Goal: Information Seeking & Learning: Compare options

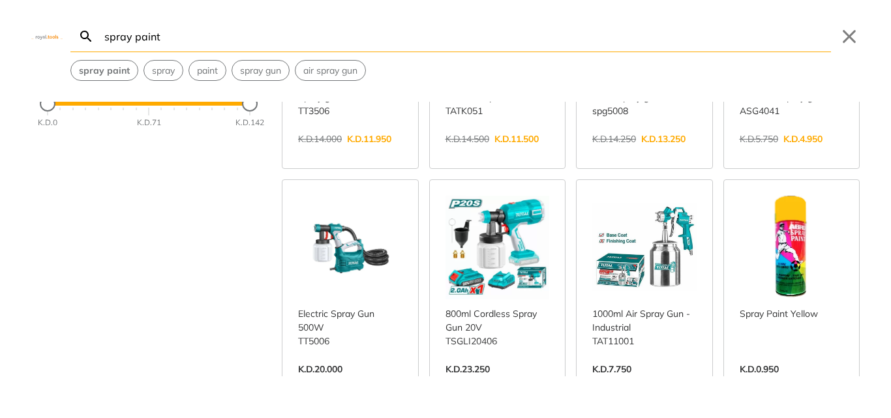
scroll to position [196, 0]
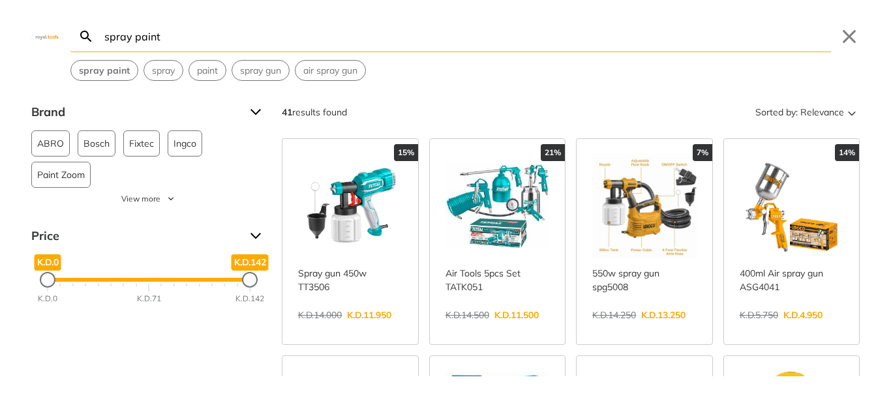
click at [352, 329] on link "View more →" at bounding box center [350, 329] width 104 height 0
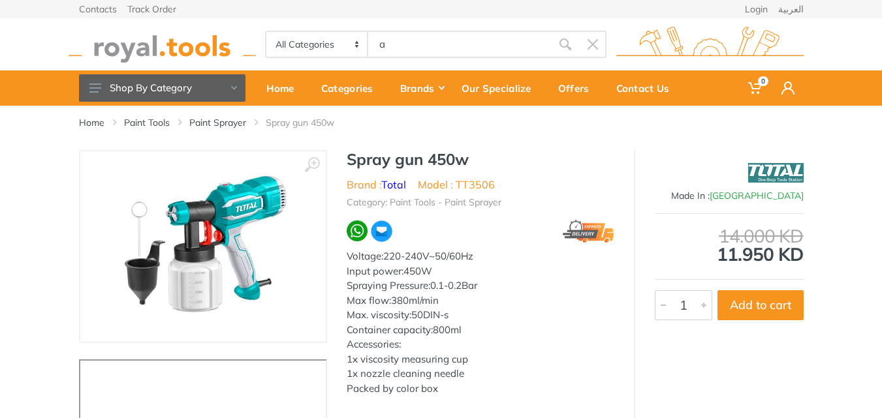
type input "a"
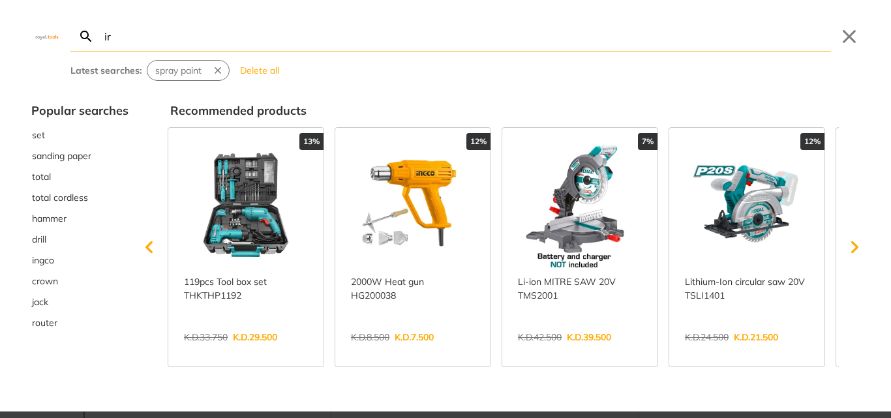
type input "ir"
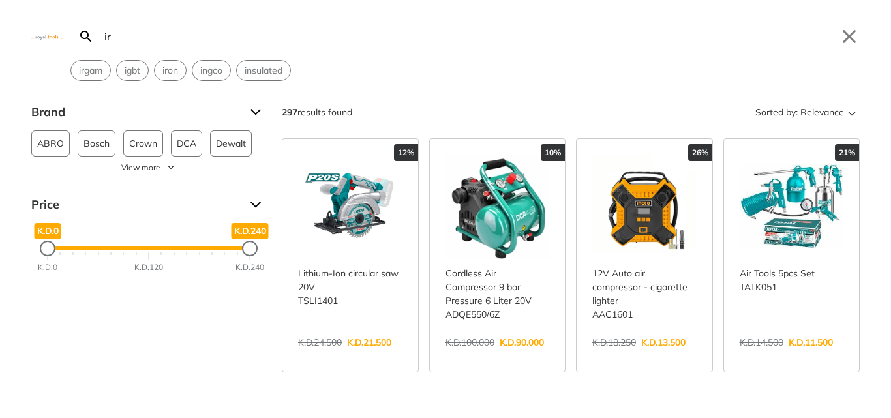
type input "i"
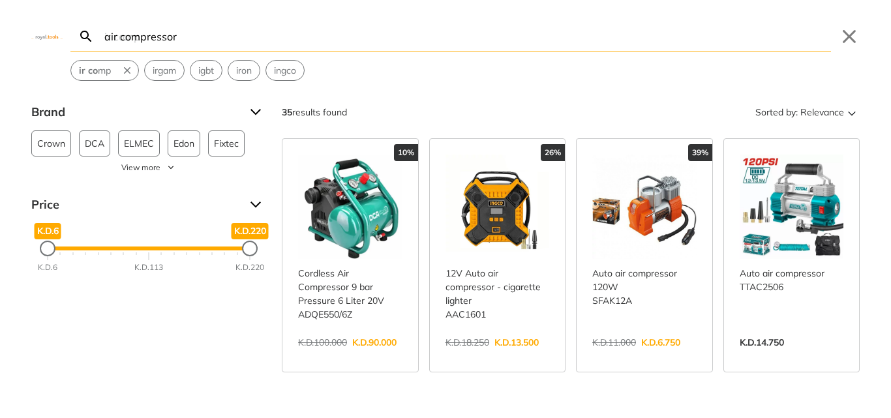
type input "air compressor"
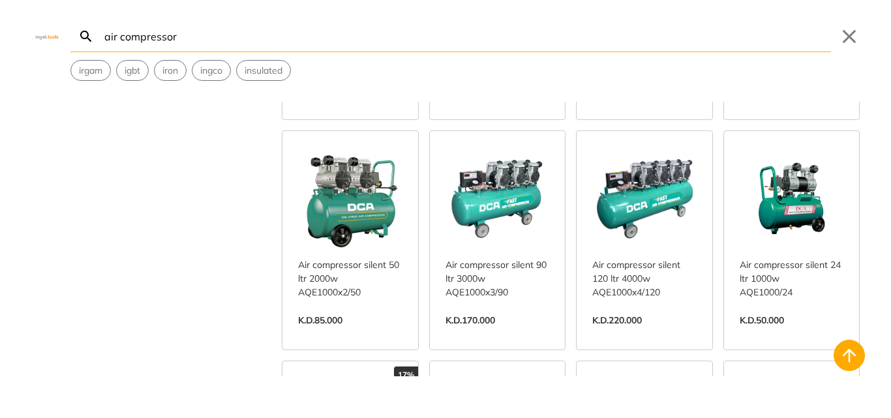
scroll to position [718, 0]
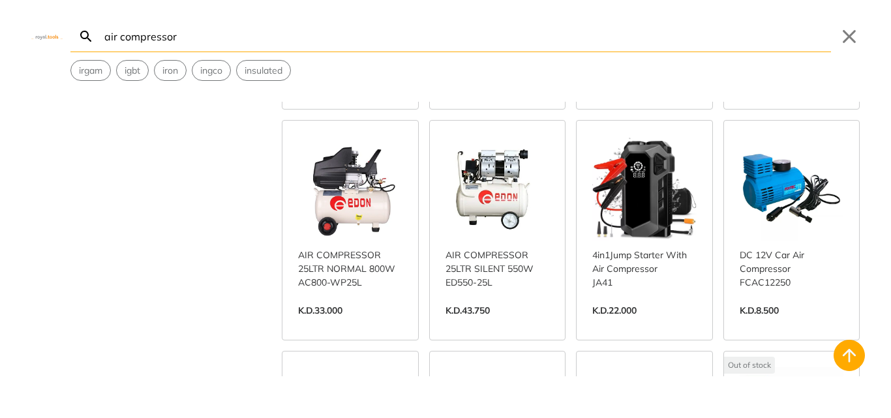
scroll to position [1892, 0]
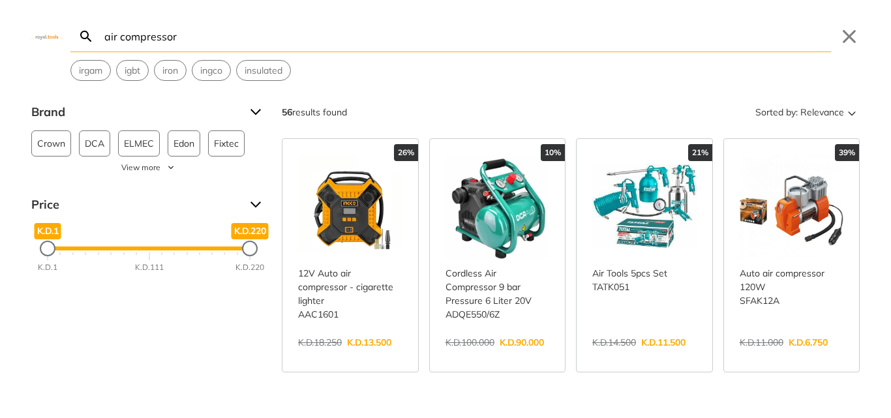
click at [232, 29] on input "air compressor" at bounding box center [467, 36] width 730 height 31
click at [859, 33] on button "Close" at bounding box center [849, 36] width 21 height 21
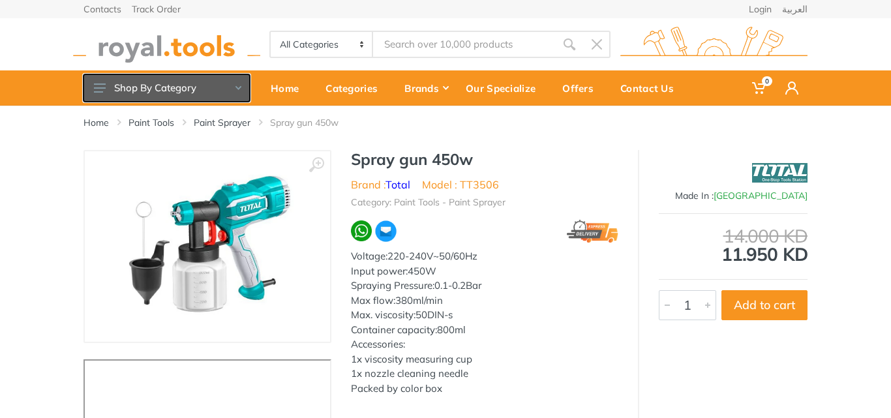
click at [98, 88] on use at bounding box center [100, 88] width 12 height 9
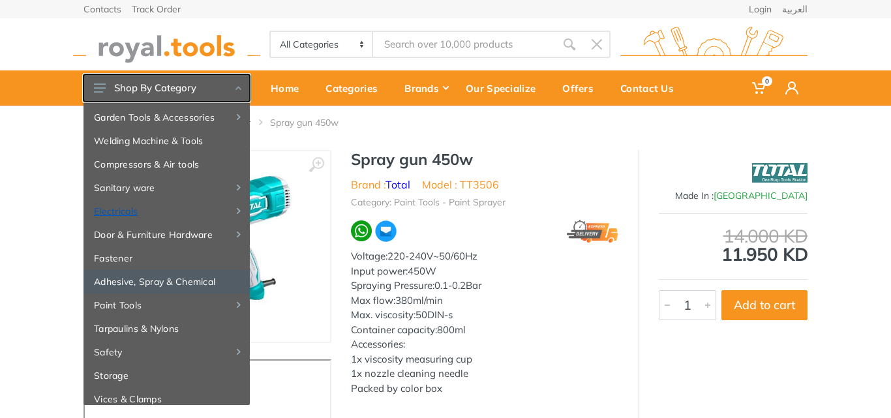
scroll to position [109, 0]
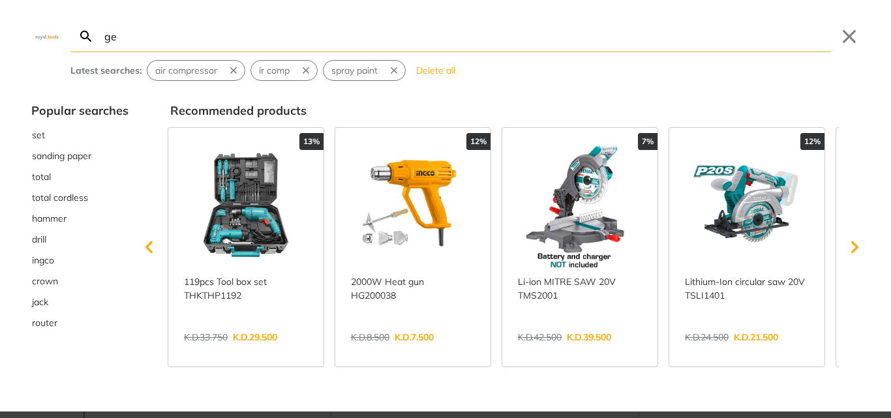
type input "gen"
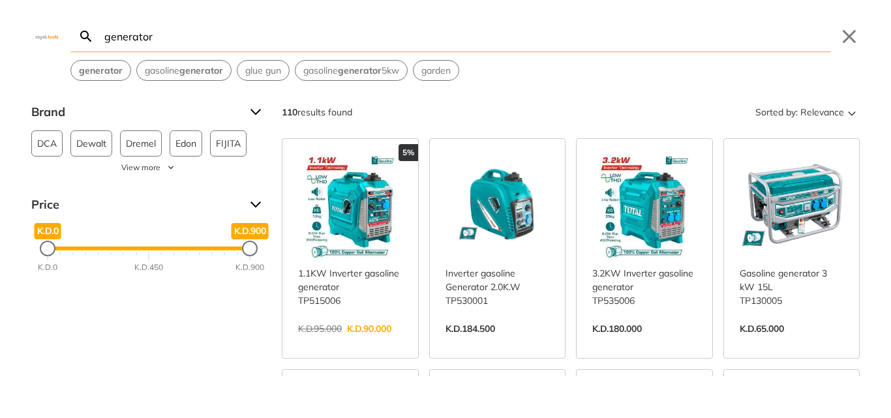
type input "generator"
click at [383, 343] on link "View more →" at bounding box center [350, 343] width 104 height 0
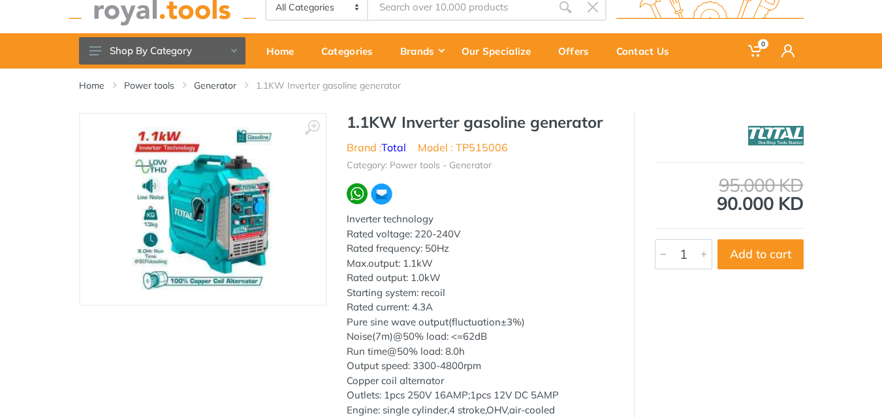
scroll to position [65, 0]
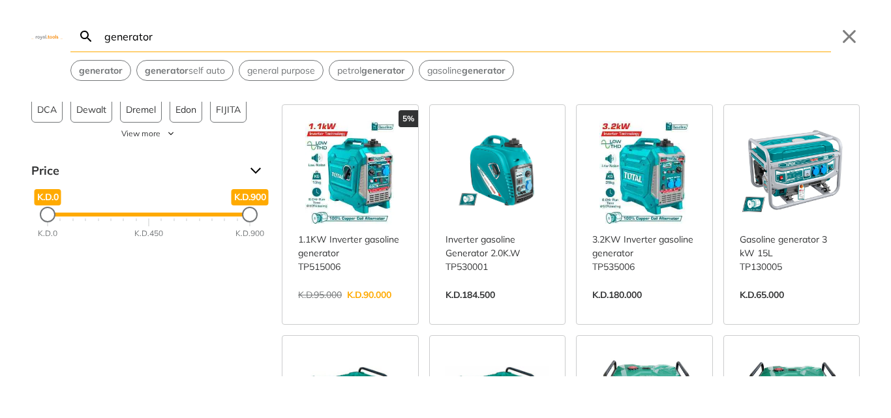
scroll to position [65, 0]
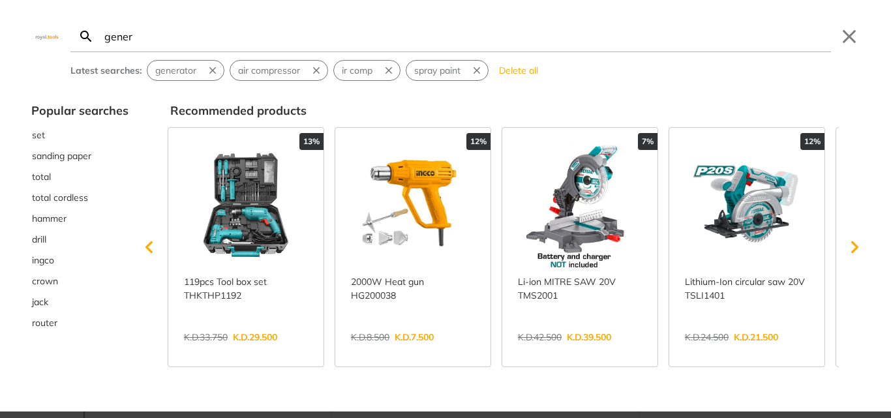
type input "genera"
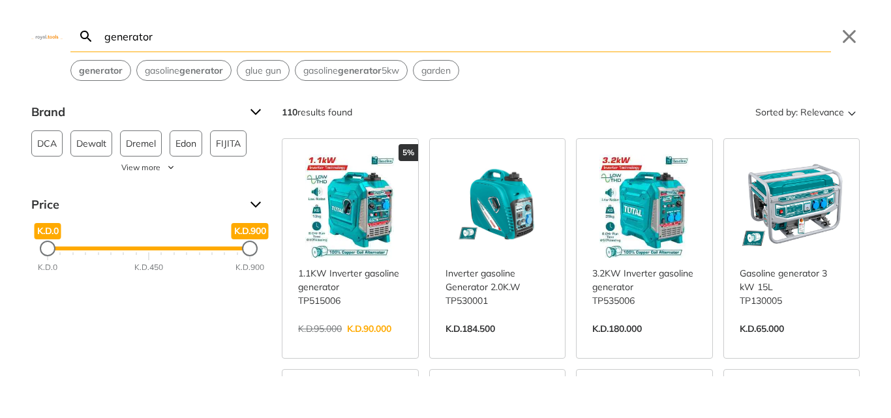
type input "generator"
click at [255, 113] on div "Brand" at bounding box center [148, 112] width 235 height 21
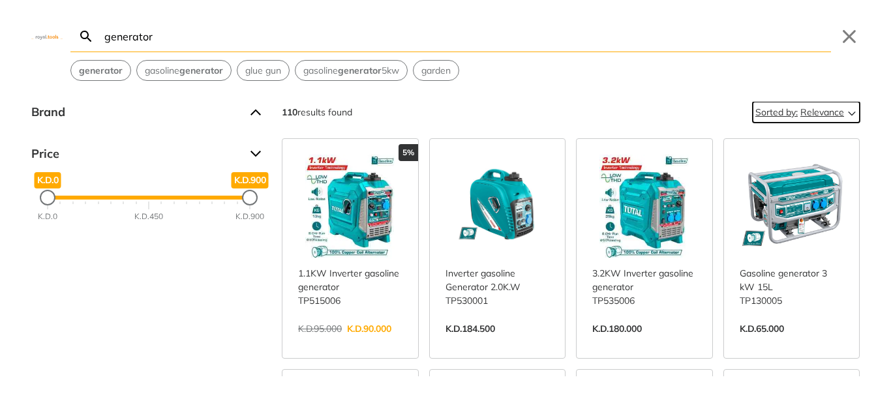
click at [842, 123] on button "Sorted by: Relevance" at bounding box center [806, 112] width 107 height 21
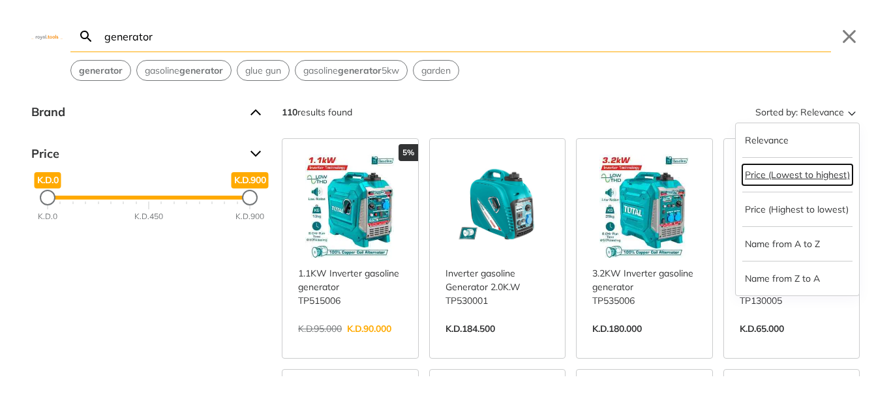
click at [793, 178] on button "Price (Lowest to highest)" at bounding box center [798, 174] width 110 height 21
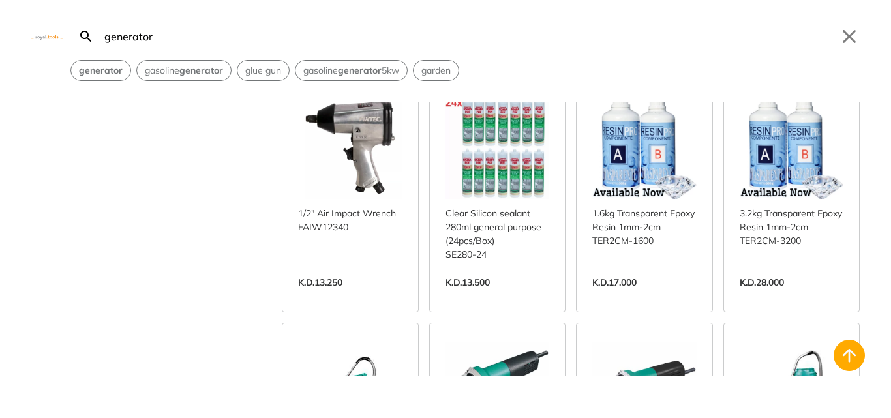
scroll to position [4197, 0]
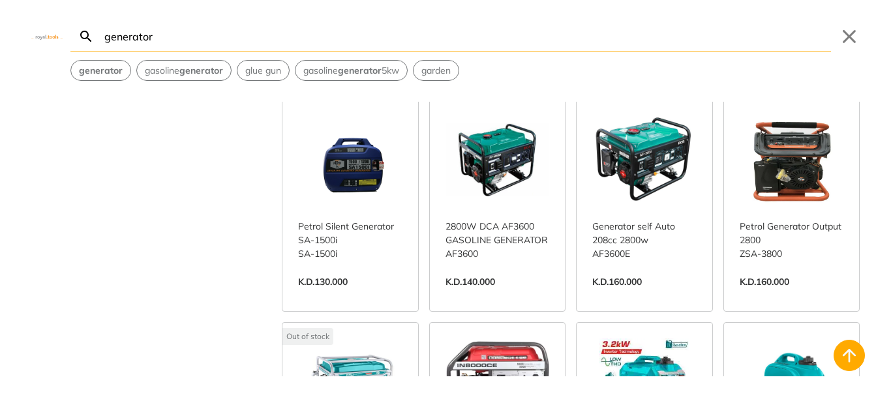
scroll to position [4844, 0]
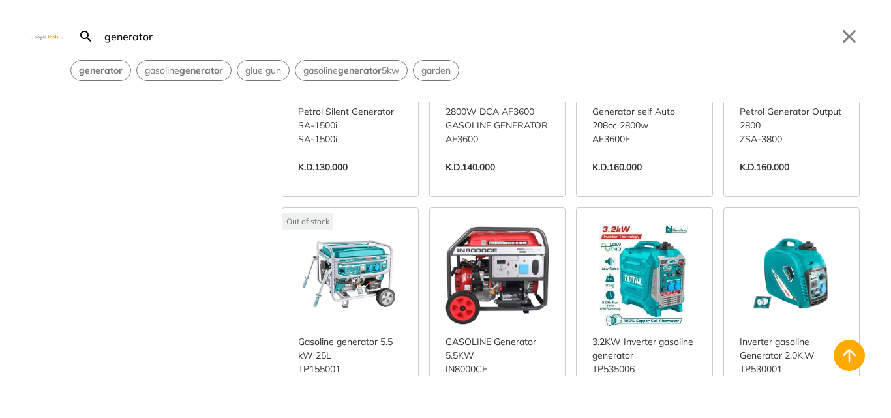
click at [649, 411] on link "View more →" at bounding box center [645, 411] width 104 height 0
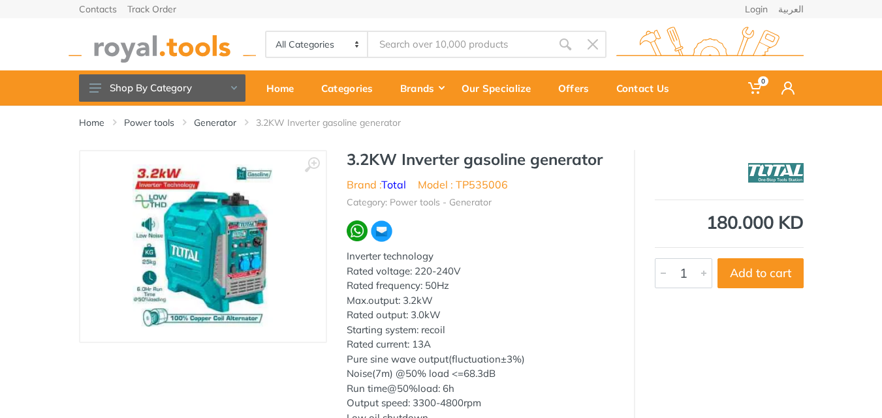
click at [251, 263] on img at bounding box center [202, 246] width 141 height 164
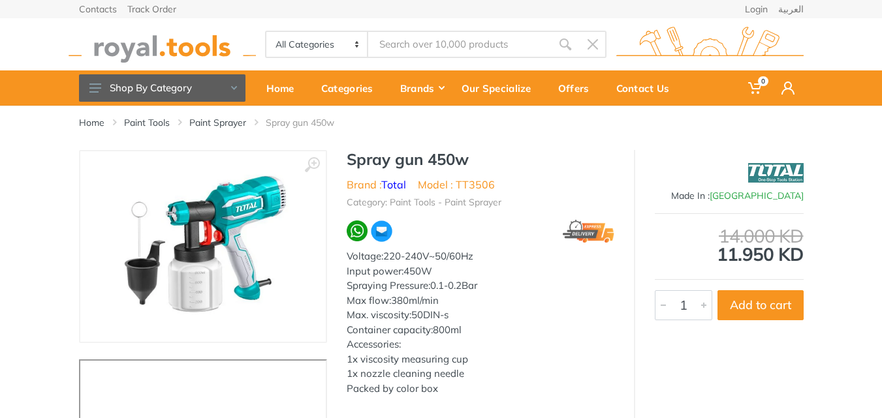
click at [344, 40] on select "All Categories Power tools Cordless Tools Hand Tools Power Tools Accessories Ga…" at bounding box center [317, 44] width 102 height 25
click at [106, 82] on button "Shop By Category" at bounding box center [162, 87] width 166 height 27
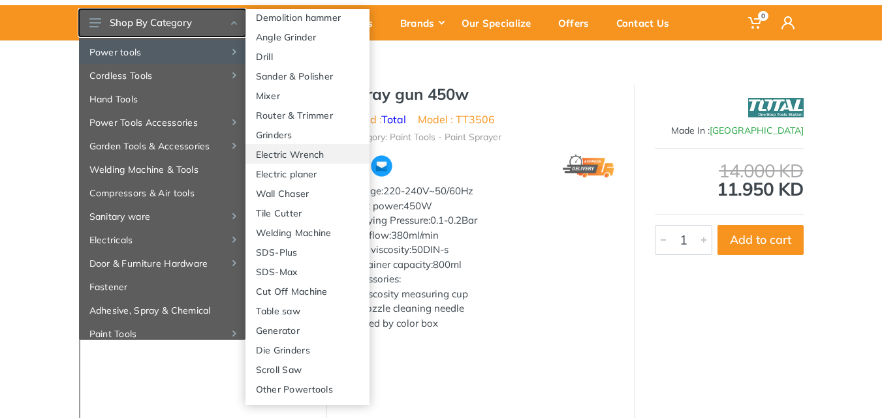
scroll to position [353, 0]
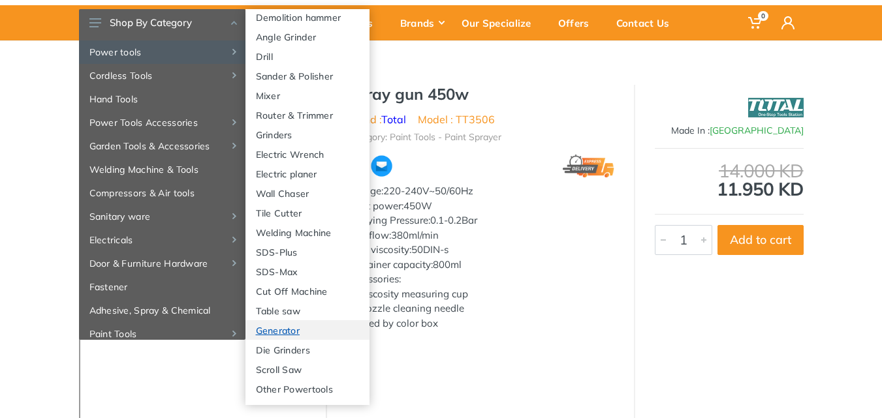
click at [310, 330] on link "Generator" at bounding box center [307, 330] width 124 height 20
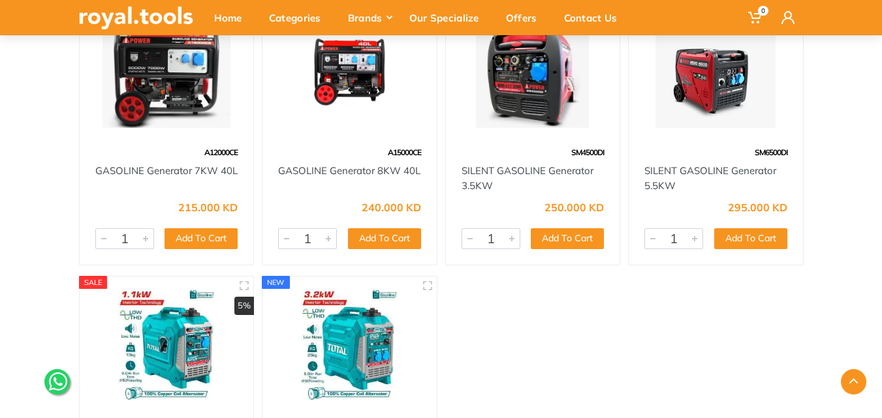
scroll to position [2219, 0]
